Goal: Task Accomplishment & Management: Use online tool/utility

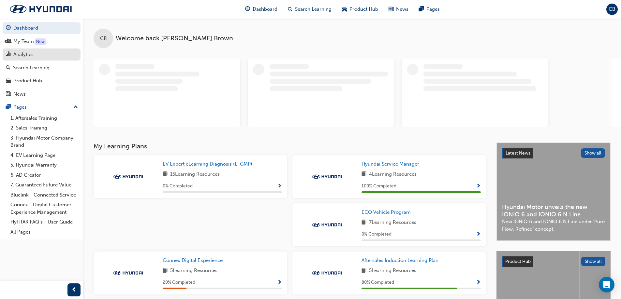
click at [22, 55] on div "Analytics" at bounding box center [23, 54] width 20 height 7
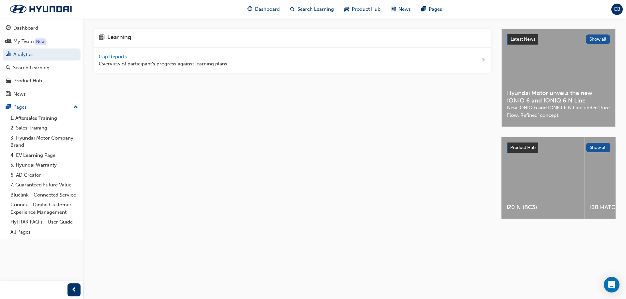
click at [103, 58] on span "Gap Reports" at bounding box center [113, 57] width 29 height 6
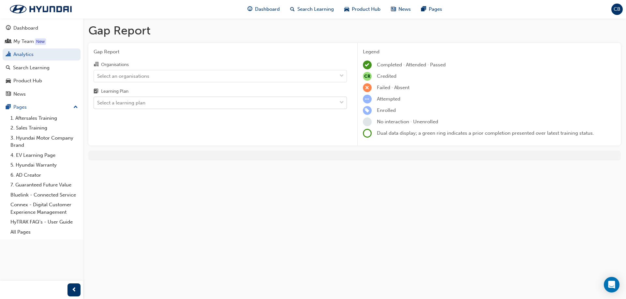
drag, startPoint x: 160, startPoint y: 104, endPoint x: 163, endPoint y: 97, distance: 7.4
click at [160, 105] on div "Select a learning plan" at bounding box center [215, 102] width 243 height 11
click at [98, 105] on input "Learning Plan Select a learning plan" at bounding box center [97, 103] width 1 height 6
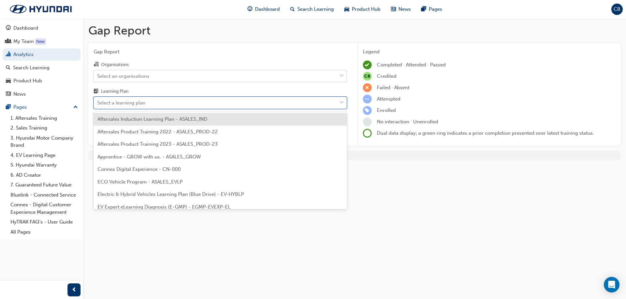
click at [169, 73] on div "Select an organisations" at bounding box center [215, 75] width 243 height 11
click at [98, 73] on input "Organisations Select an organisations" at bounding box center [97, 76] width 1 height 6
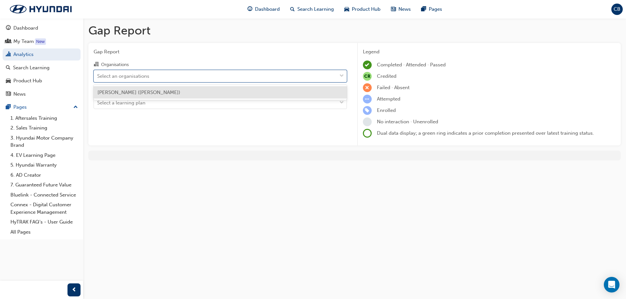
click at [166, 90] on div "[PERSON_NAME] ([PERSON_NAME])" at bounding box center [220, 92] width 253 height 13
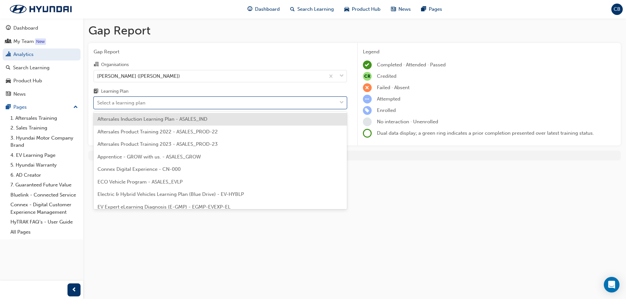
click at [164, 100] on div "Select a learning plan" at bounding box center [215, 102] width 243 height 11
click at [98, 100] on input "Learning Plan option Aftersales Induction Learning Plan - ASALES_IND focused, 1…" at bounding box center [97, 103] width 1 height 6
type input "AD"
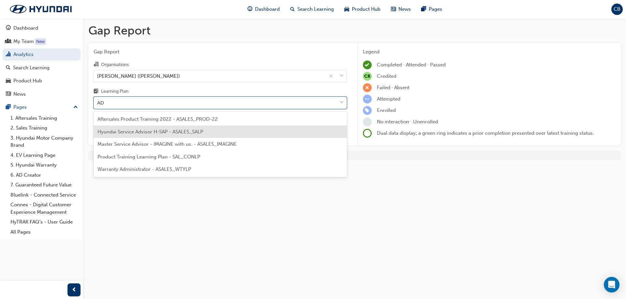
click at [155, 133] on span "Hyundai Service Advisor H-SAP - ASALES_SALP" at bounding box center [150, 132] width 106 height 6
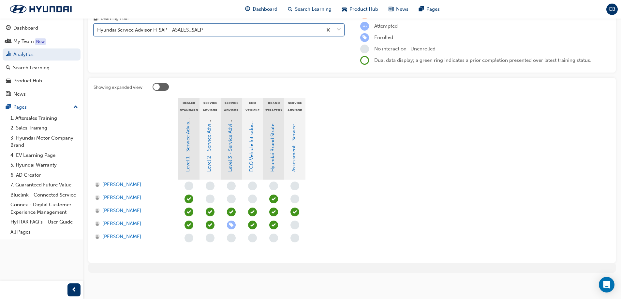
scroll to position [73, 0]
